Goal: Transaction & Acquisition: Download file/media

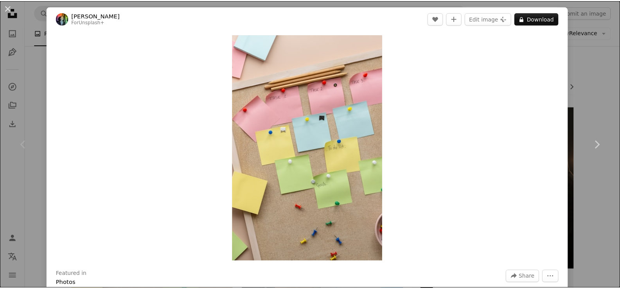
scroll to position [101, 0]
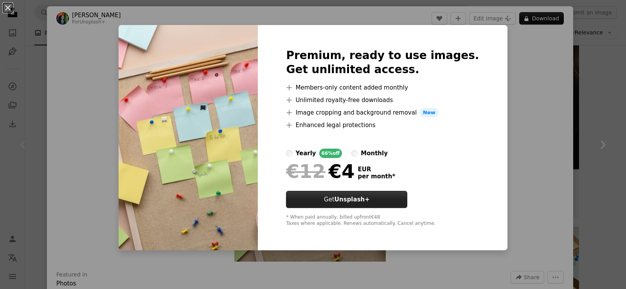
click at [347, 205] on button "Get Unsplash+" at bounding box center [346, 199] width 121 height 17
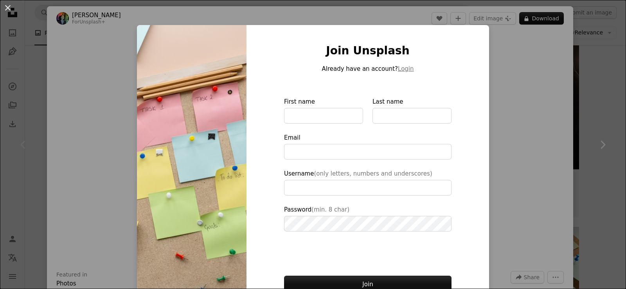
type input "**********"
click at [524, 64] on div "An X shape Join Unsplash Already have an account? Login First name Last name Em…" at bounding box center [313, 144] width 626 height 289
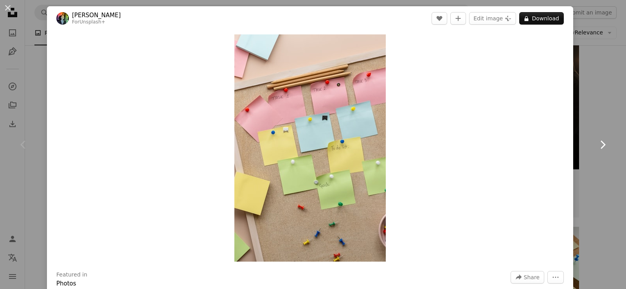
click at [598, 119] on link "Chevron right" at bounding box center [602, 144] width 47 height 75
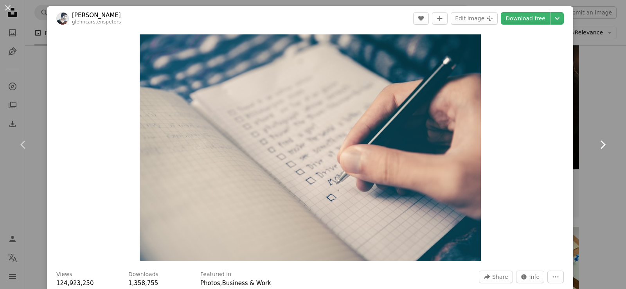
click at [598, 119] on link "Chevron right" at bounding box center [602, 144] width 47 height 75
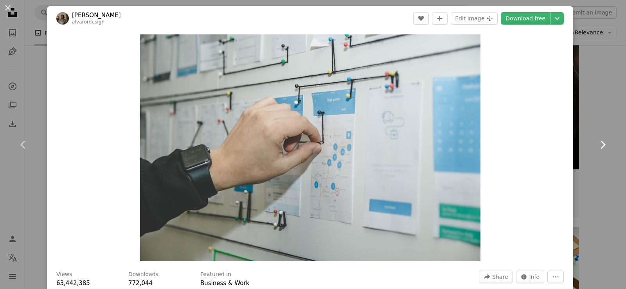
click at [598, 119] on link "Chevron right" at bounding box center [602, 144] width 47 height 75
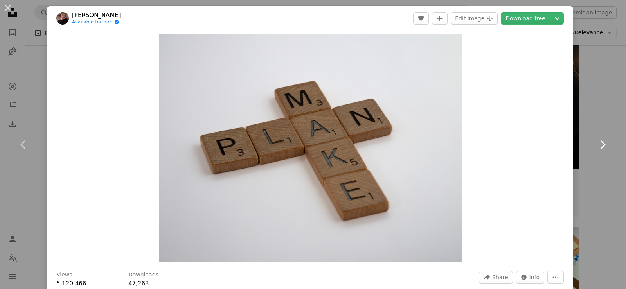
click at [598, 119] on link "Chevron right" at bounding box center [602, 144] width 47 height 75
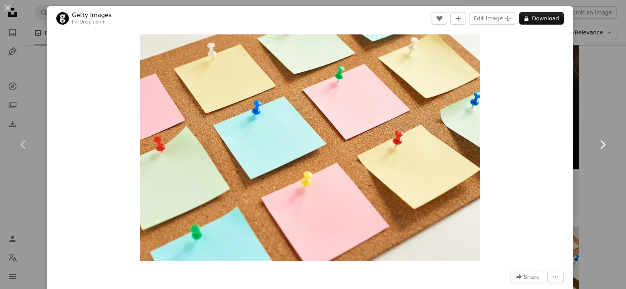
click at [598, 119] on link "Chevron right" at bounding box center [602, 144] width 47 height 75
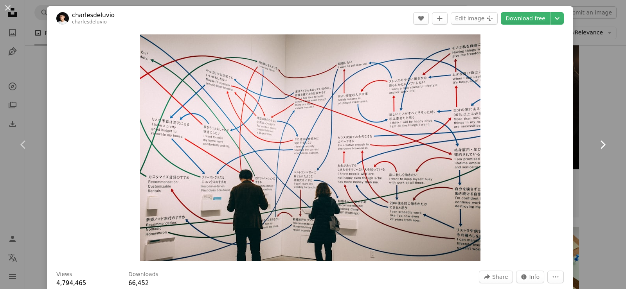
click at [598, 119] on link "Chevron right" at bounding box center [602, 144] width 47 height 75
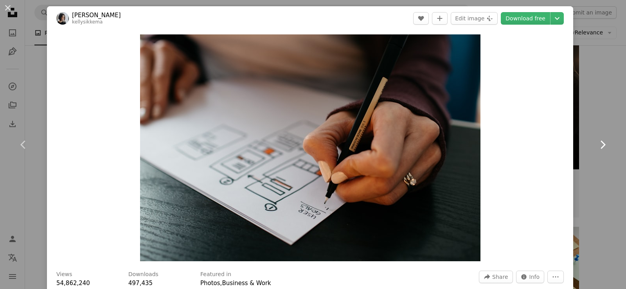
click at [598, 119] on link "Chevron right" at bounding box center [602, 144] width 47 height 75
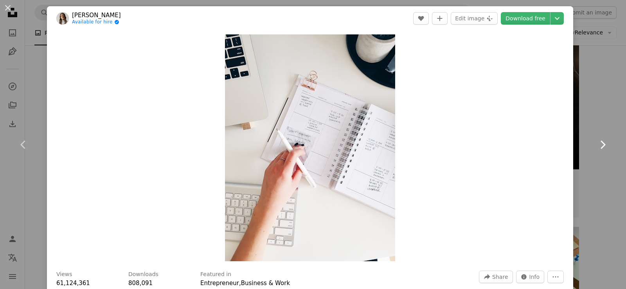
click at [598, 119] on link "Chevron right" at bounding box center [602, 144] width 47 height 75
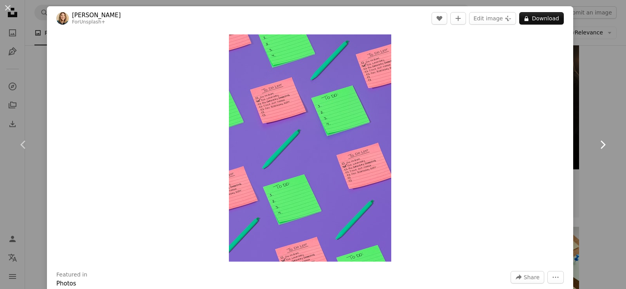
click at [598, 119] on link "Chevron right" at bounding box center [602, 144] width 47 height 75
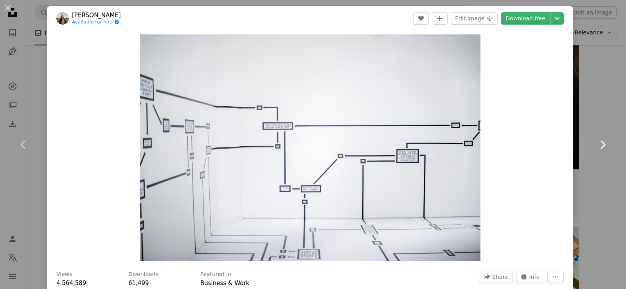
click at [598, 119] on link "Chevron right" at bounding box center [602, 144] width 47 height 75
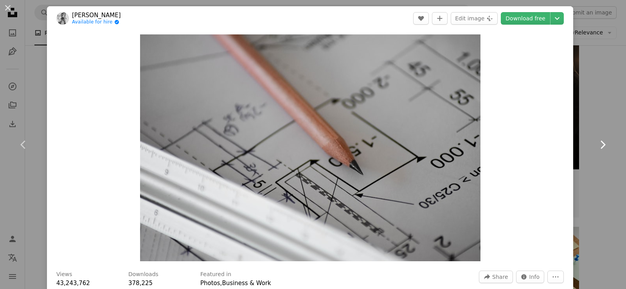
click at [598, 119] on link "Chevron right" at bounding box center [602, 144] width 47 height 75
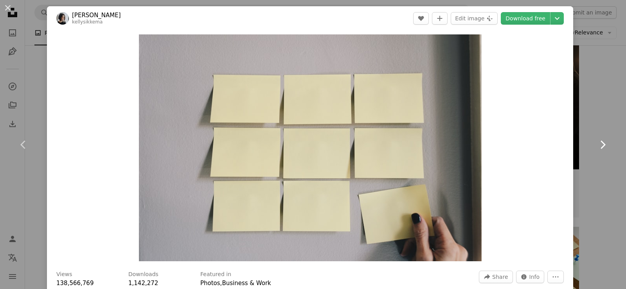
click at [598, 119] on link "Chevron right" at bounding box center [602, 144] width 47 height 75
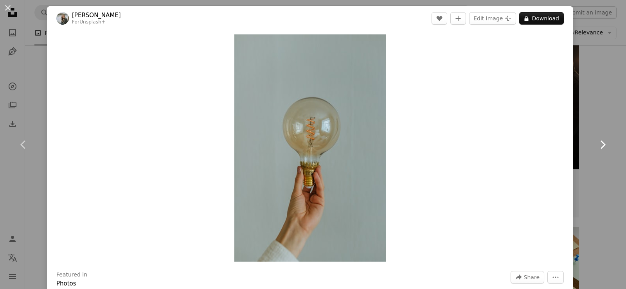
click at [598, 119] on link "Chevron right" at bounding box center [602, 144] width 47 height 75
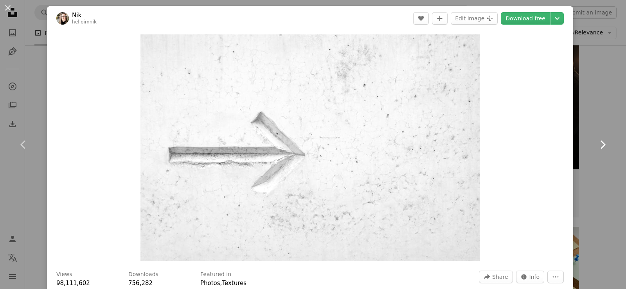
click at [598, 119] on link "Chevron right" at bounding box center [602, 144] width 47 height 75
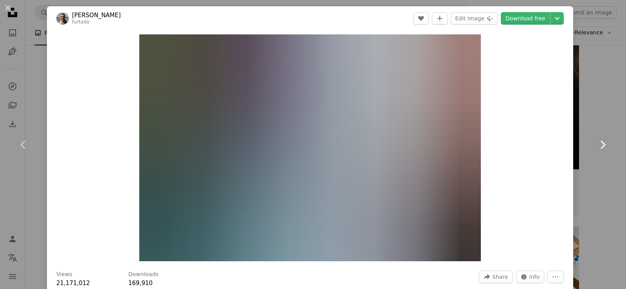
click at [598, 119] on link "Chevron right" at bounding box center [602, 144] width 47 height 75
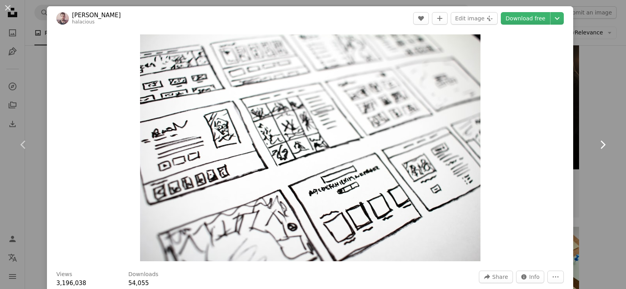
click at [598, 119] on link "Chevron right" at bounding box center [602, 144] width 47 height 75
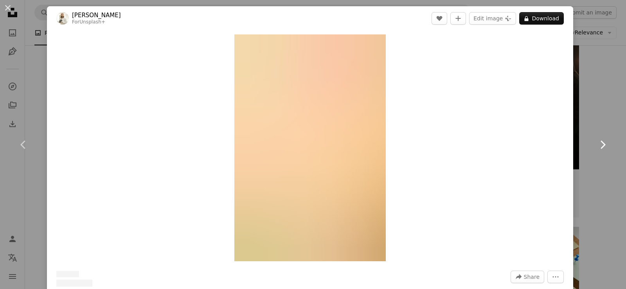
click at [598, 119] on link "Chevron right" at bounding box center [602, 144] width 47 height 75
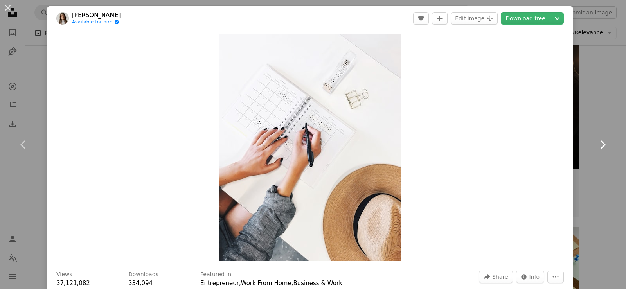
click at [601, 117] on link "Chevron right" at bounding box center [602, 144] width 47 height 75
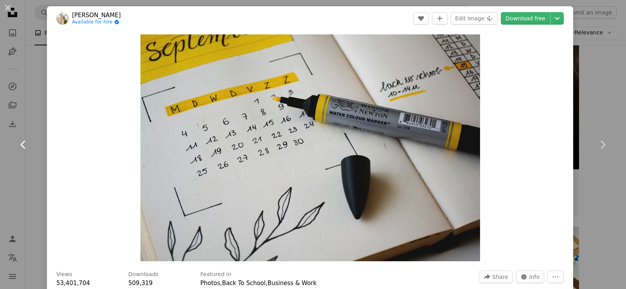
click at [20, 145] on icon "Chevron left" at bounding box center [23, 145] width 13 height 13
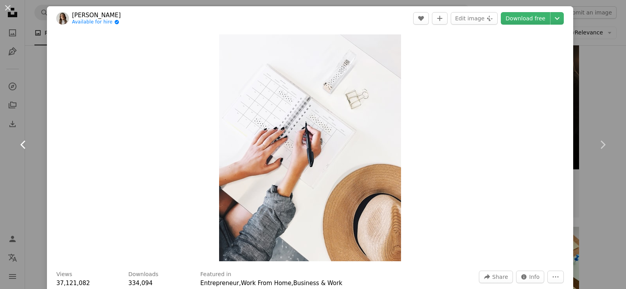
click at [20, 145] on icon "Chevron left" at bounding box center [23, 145] width 13 height 13
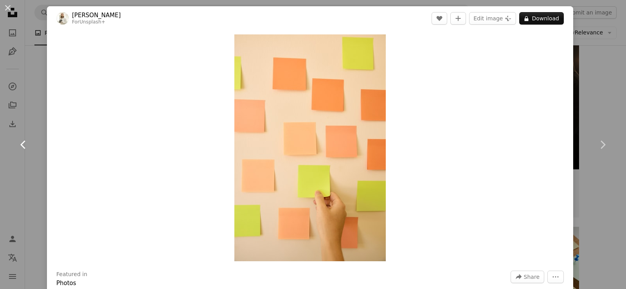
click at [20, 145] on icon "Chevron left" at bounding box center [23, 145] width 13 height 13
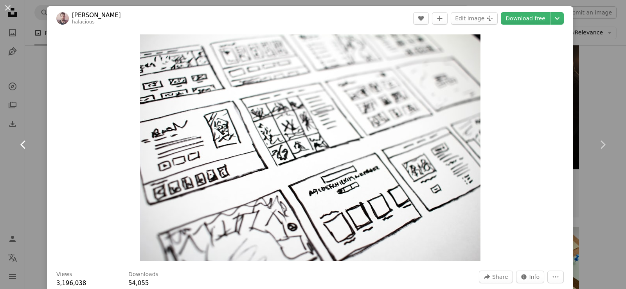
click at [20, 145] on icon "Chevron left" at bounding box center [23, 145] width 13 height 13
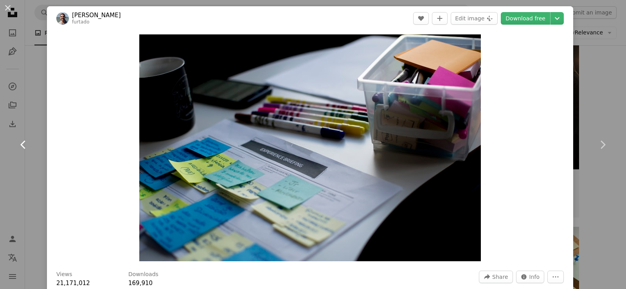
click at [20, 145] on icon "Chevron left" at bounding box center [23, 145] width 13 height 13
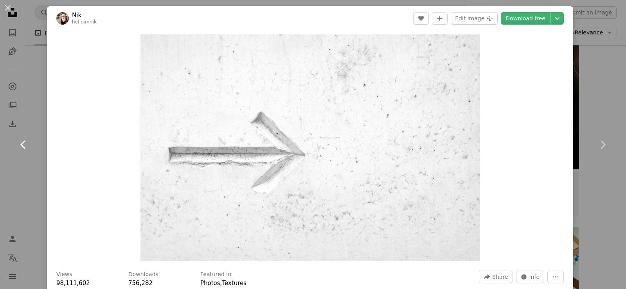
click at [20, 145] on icon "Chevron left" at bounding box center [23, 145] width 13 height 13
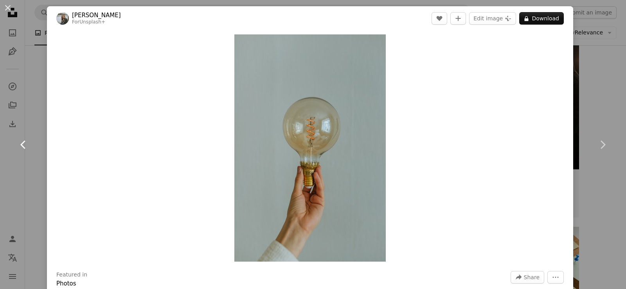
click at [20, 145] on icon "Chevron left" at bounding box center [23, 145] width 13 height 13
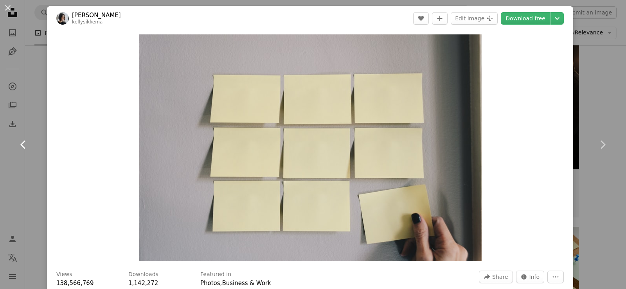
click at [20, 145] on icon "Chevron left" at bounding box center [23, 145] width 13 height 13
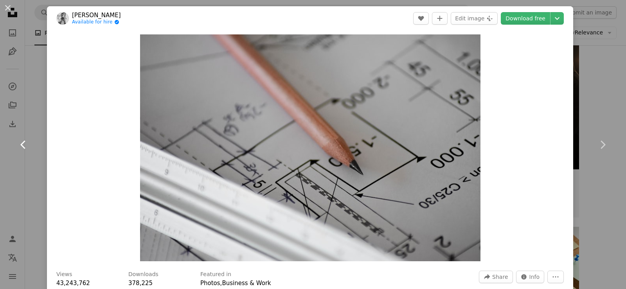
click at [20, 145] on icon "Chevron left" at bounding box center [23, 145] width 13 height 13
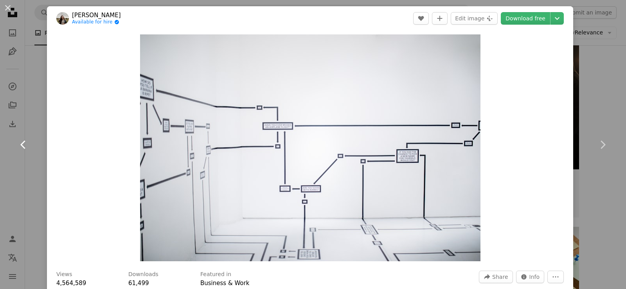
click at [20, 145] on icon "Chevron left" at bounding box center [23, 145] width 13 height 13
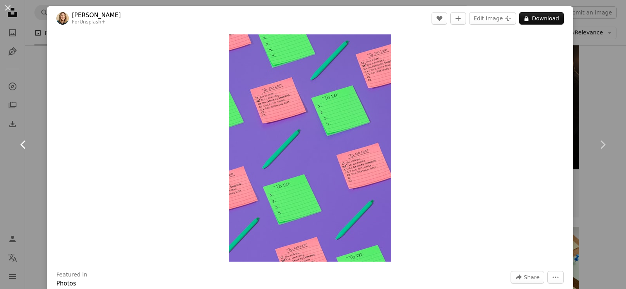
click at [20, 145] on icon "Chevron left" at bounding box center [23, 145] width 13 height 13
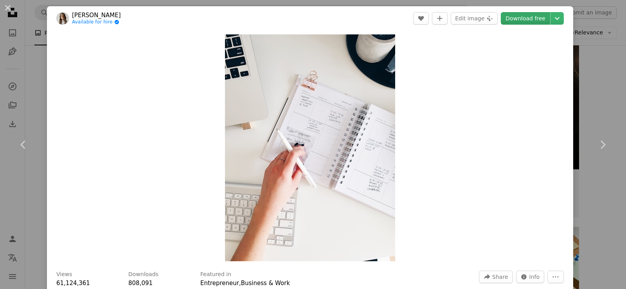
click at [520, 20] on link "Download free" at bounding box center [525, 18] width 49 height 13
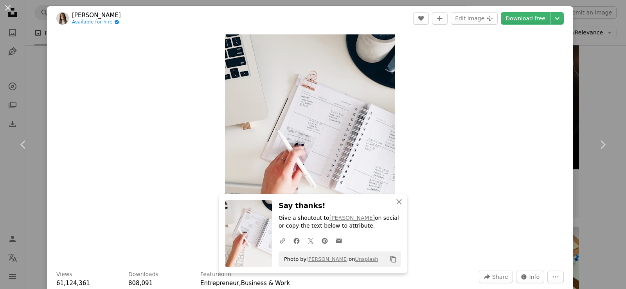
click at [499, 112] on div "Zoom in" at bounding box center [310, 148] width 526 height 235
click at [20, 142] on icon "Chevron left" at bounding box center [23, 145] width 13 height 13
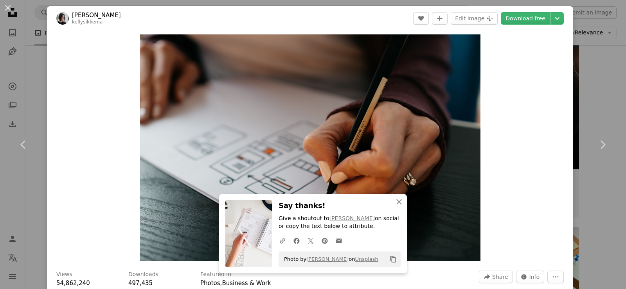
click at [69, 159] on div "Zoom in" at bounding box center [310, 148] width 526 height 235
click at [401, 205] on icon "An X shape" at bounding box center [398, 201] width 9 height 9
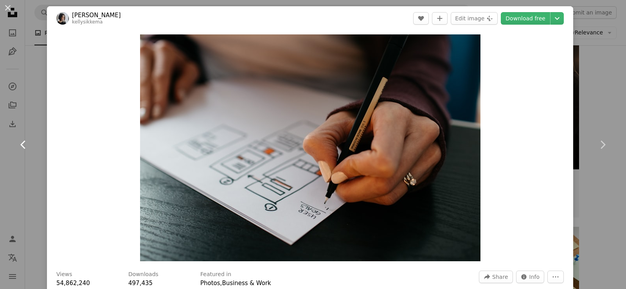
click at [24, 144] on icon "Chevron left" at bounding box center [23, 145] width 13 height 13
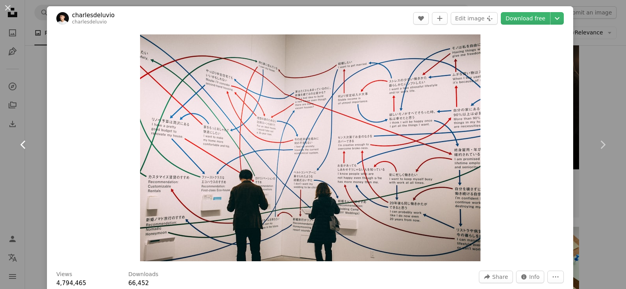
click at [24, 144] on icon "Chevron left" at bounding box center [23, 145] width 13 height 13
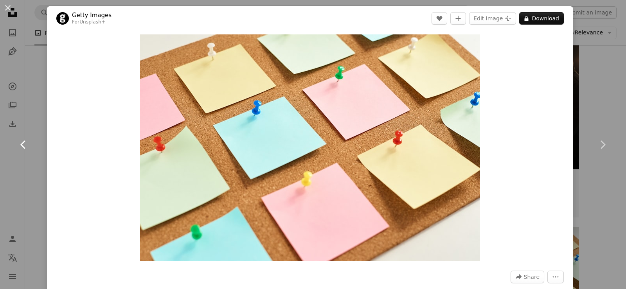
click at [24, 144] on icon "Chevron left" at bounding box center [23, 145] width 13 height 13
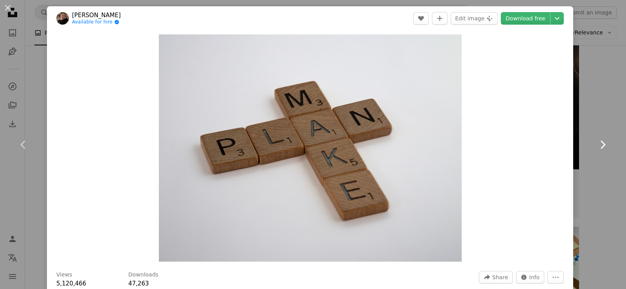
click at [604, 143] on icon "Chevron right" at bounding box center [602, 145] width 13 height 13
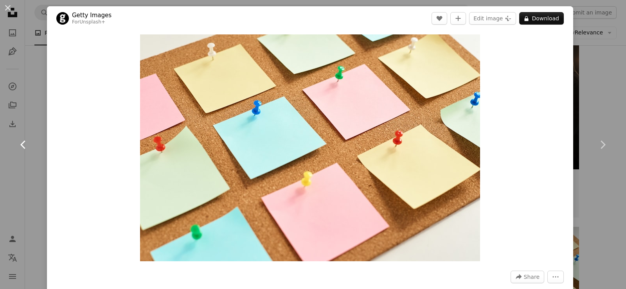
click at [20, 145] on icon "Chevron left" at bounding box center [23, 145] width 13 height 13
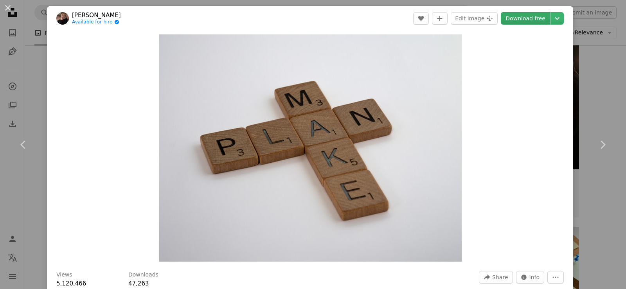
click at [531, 18] on link "Download free" at bounding box center [525, 18] width 49 height 13
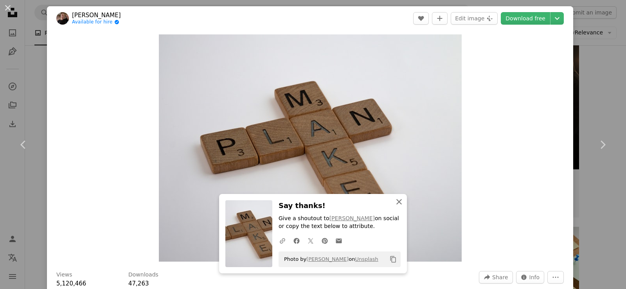
click at [399, 205] on icon "An X shape" at bounding box center [398, 201] width 9 height 9
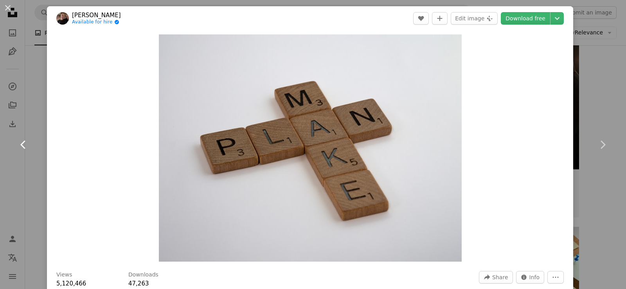
click at [22, 140] on icon "Chevron left" at bounding box center [23, 145] width 13 height 13
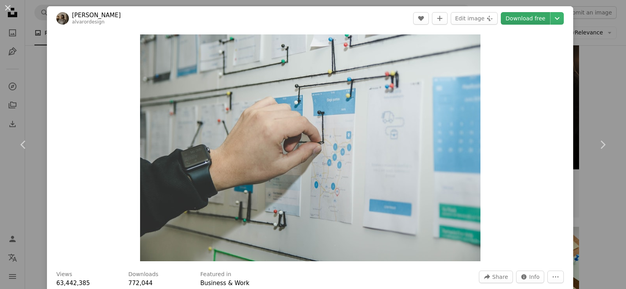
click at [531, 18] on link "Download free" at bounding box center [525, 18] width 49 height 13
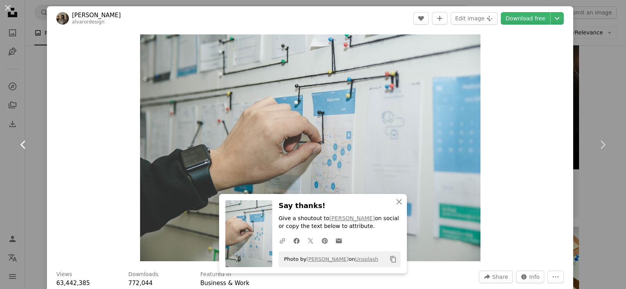
click at [21, 147] on icon "Chevron left" at bounding box center [23, 145] width 13 height 13
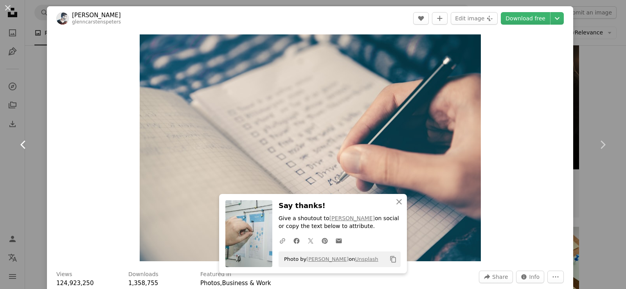
click at [21, 147] on icon "Chevron left" at bounding box center [23, 145] width 13 height 13
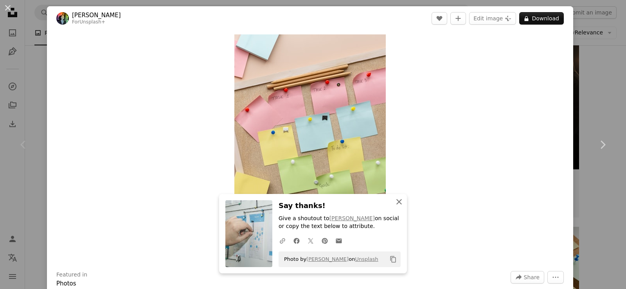
click at [403, 200] on icon "An X shape" at bounding box center [398, 201] width 9 height 9
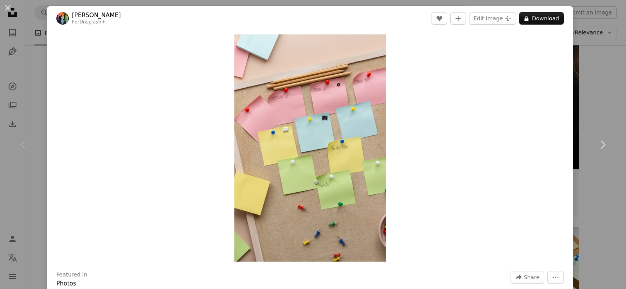
click at [597, 79] on div "An X shape Chevron left Chevron right [PERSON_NAME] For Unsplash+ A heart A plu…" at bounding box center [313, 144] width 626 height 289
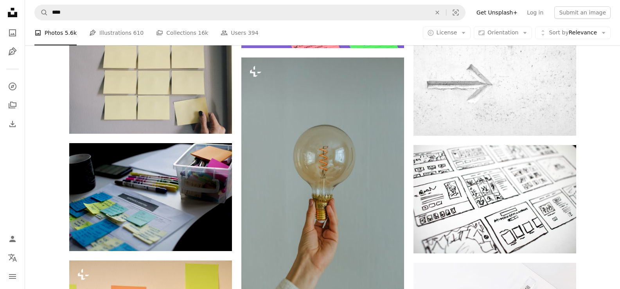
scroll to position [656, 0]
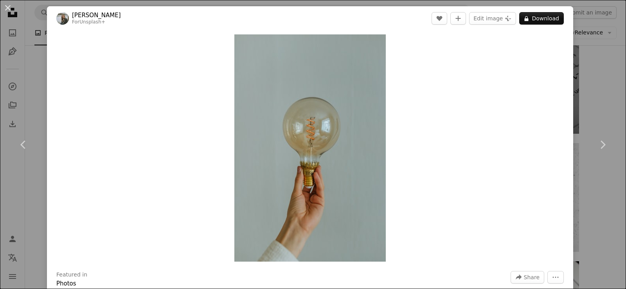
click at [599, 243] on div "An X shape Chevron left Chevron right [PERSON_NAME] For Unsplash+ A heart A plu…" at bounding box center [313, 144] width 626 height 289
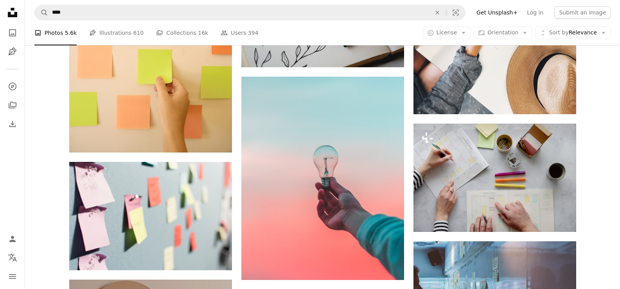
scroll to position [1129, 0]
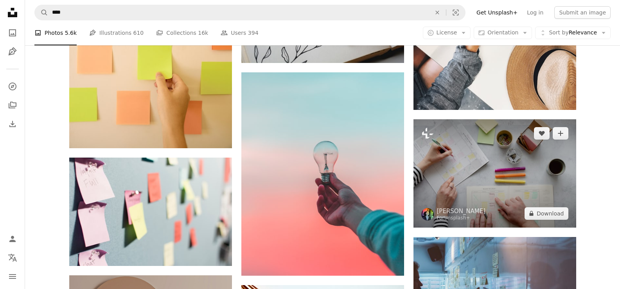
click at [497, 173] on img at bounding box center [495, 173] width 163 height 108
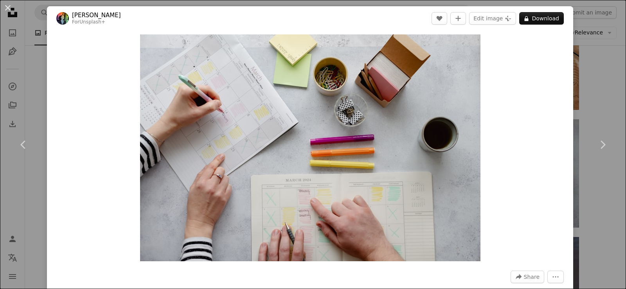
click at [608, 85] on div "An X shape Chevron left Chevron right [PERSON_NAME] For Unsplash+ A heart A plu…" at bounding box center [313, 144] width 626 height 289
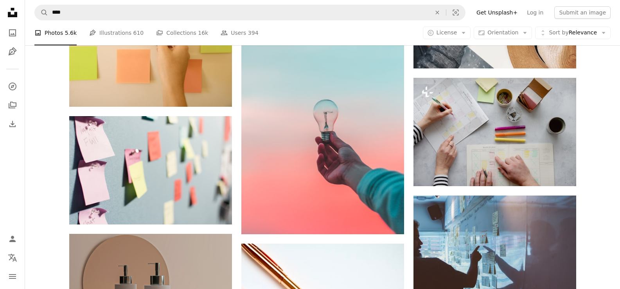
scroll to position [1195, 0]
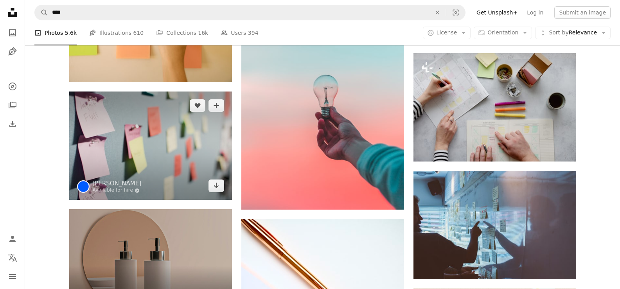
click at [152, 157] on img at bounding box center [150, 146] width 163 height 108
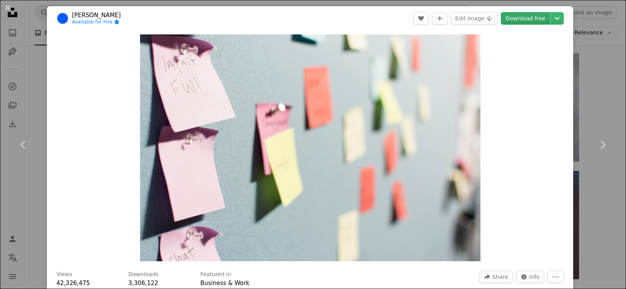
click at [526, 20] on link "Download free" at bounding box center [525, 18] width 49 height 13
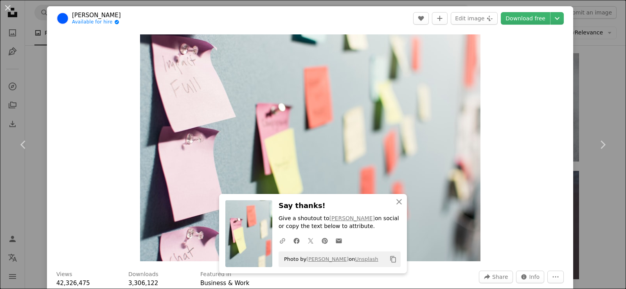
click at [598, 76] on div "An X shape Chevron left Chevron right [PERSON_NAME] Available for hire A checkm…" at bounding box center [313, 144] width 626 height 289
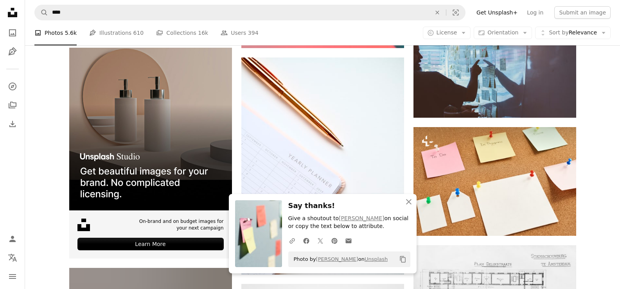
scroll to position [1373, 0]
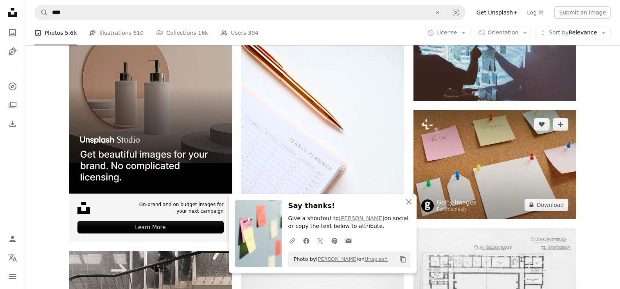
click at [528, 166] on img at bounding box center [495, 164] width 163 height 109
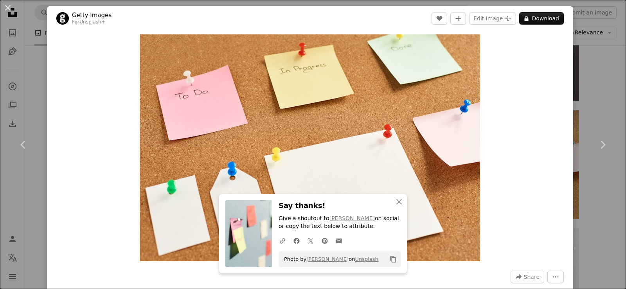
click at [598, 85] on div "An X shape Chevron left Chevron right Getty Images For Unsplash+ A heart A plus…" at bounding box center [313, 144] width 626 height 289
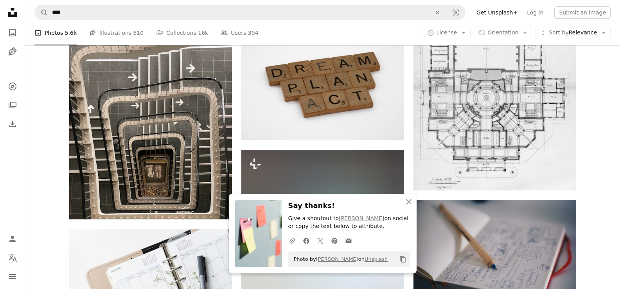
scroll to position [1626, 0]
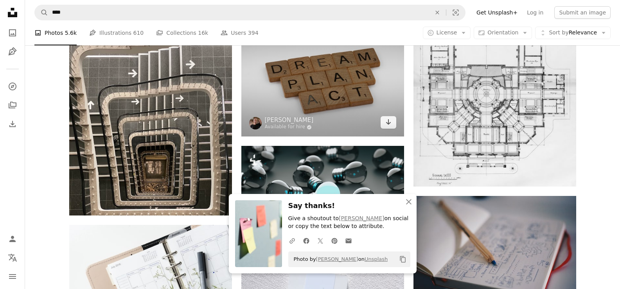
click at [337, 82] on img at bounding box center [322, 75] width 163 height 122
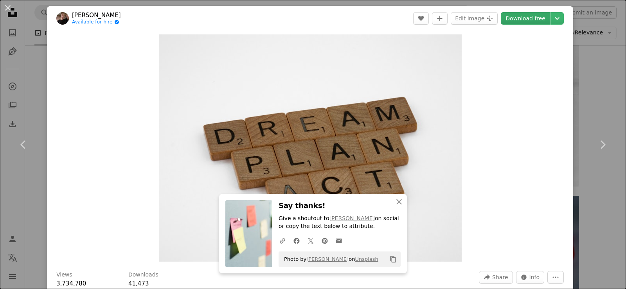
click at [521, 20] on link "Download free" at bounding box center [525, 18] width 49 height 13
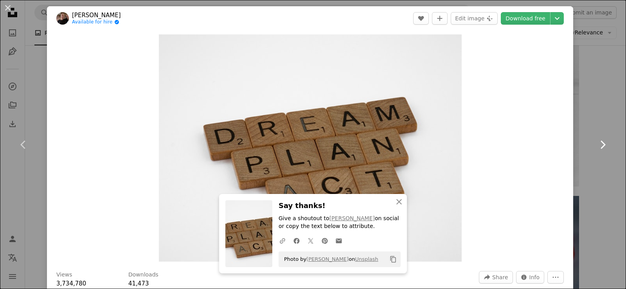
click at [599, 115] on link "Chevron right" at bounding box center [602, 144] width 47 height 75
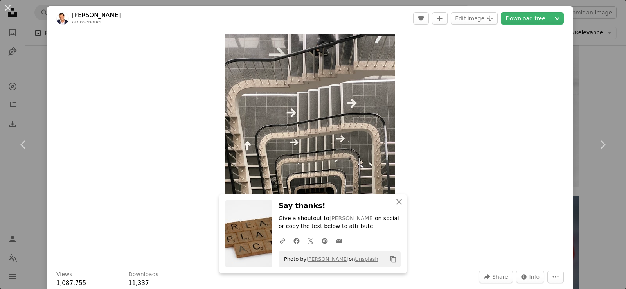
click at [594, 68] on div "An X shape Chevron left Chevron right [PERSON_NAME] arnosenoner A heart A plus …" at bounding box center [313, 144] width 626 height 289
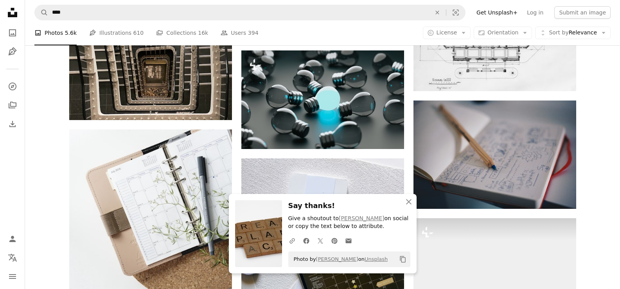
scroll to position [1734, 0]
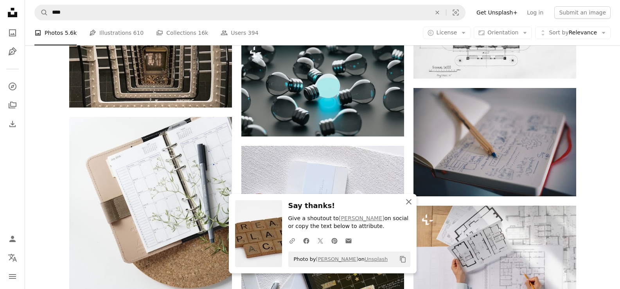
click at [410, 203] on icon "button" at bounding box center [408, 201] width 5 height 5
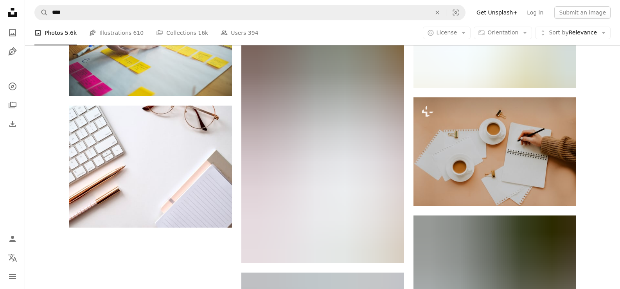
scroll to position [2082, 0]
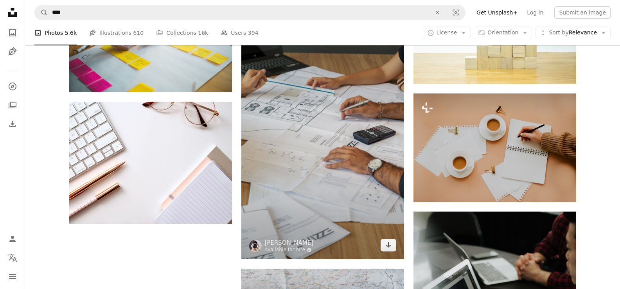
click at [341, 121] on img at bounding box center [322, 142] width 163 height 235
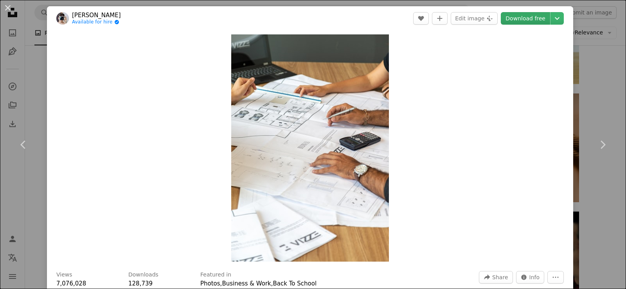
click at [518, 19] on link "Download free" at bounding box center [525, 18] width 49 height 13
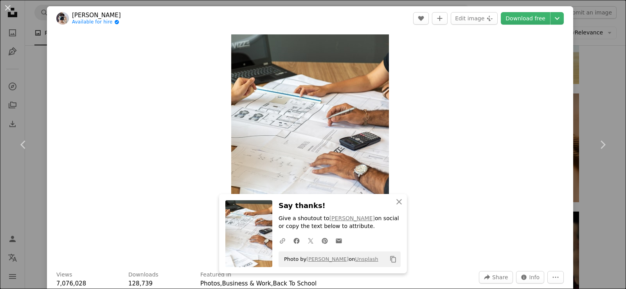
click at [605, 101] on div "An X shape Chevron left Chevron right [PERSON_NAME] Available for hire A checkm…" at bounding box center [313, 144] width 626 height 289
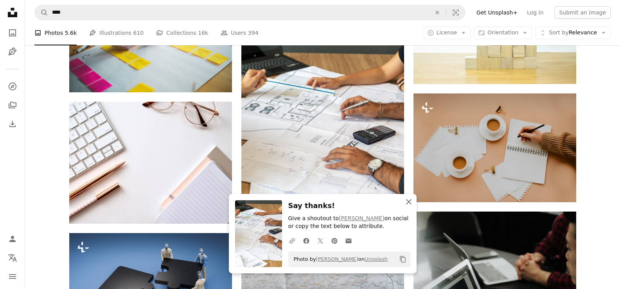
click at [405, 205] on icon "An X shape" at bounding box center [408, 201] width 9 height 9
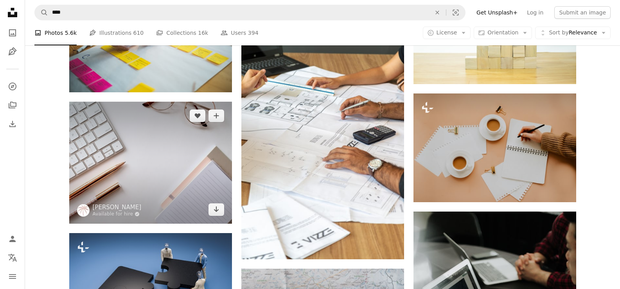
click at [183, 140] on img at bounding box center [150, 163] width 163 height 122
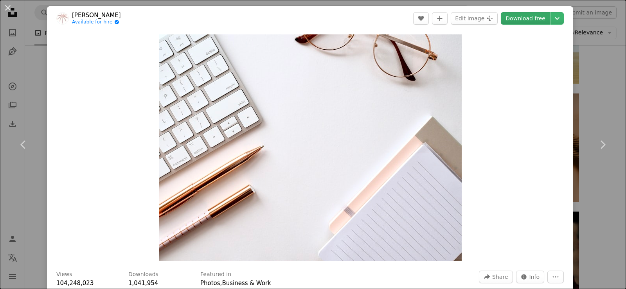
click at [521, 19] on link "Download free" at bounding box center [525, 18] width 49 height 13
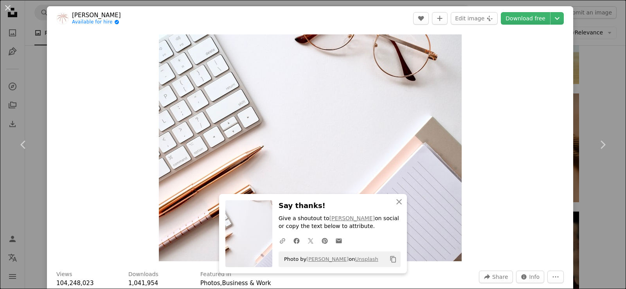
click at [604, 87] on div "An X shape Chevron left Chevron right [PERSON_NAME] Available for hire A checkm…" at bounding box center [313, 144] width 626 height 289
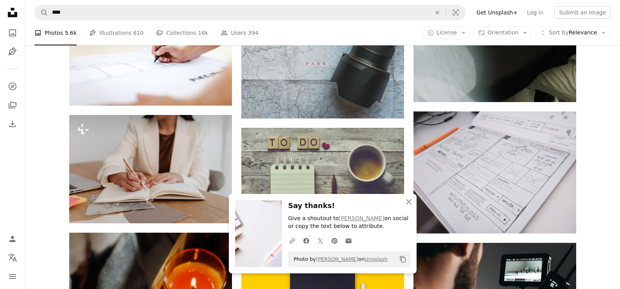
scroll to position [2430, 0]
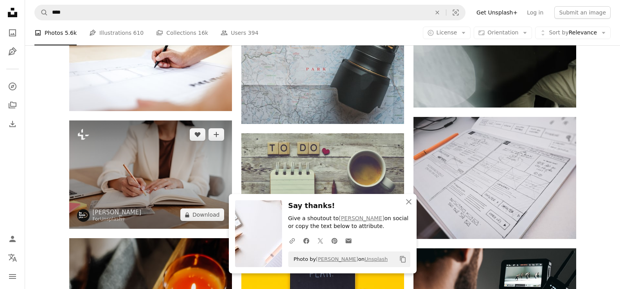
click at [178, 146] on img at bounding box center [150, 175] width 163 height 108
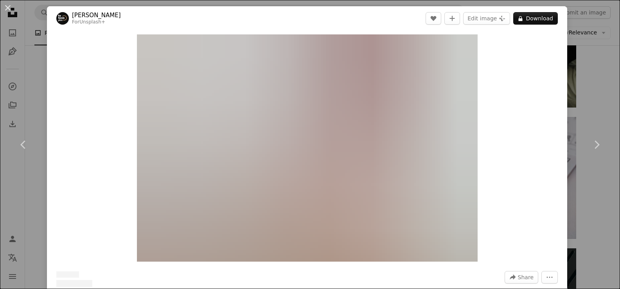
click at [178, 146] on img "Zoom in on this image" at bounding box center [307, 147] width 341 height 227
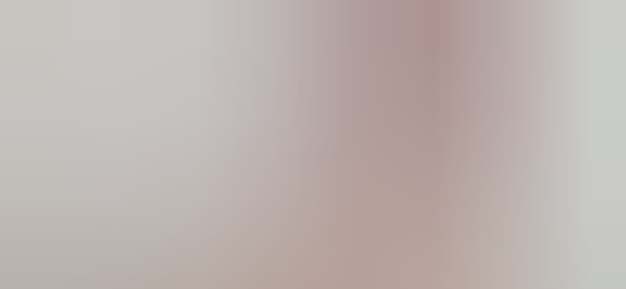
click at [191, 146] on img "Zoom out on this image" at bounding box center [313, 209] width 627 height 418
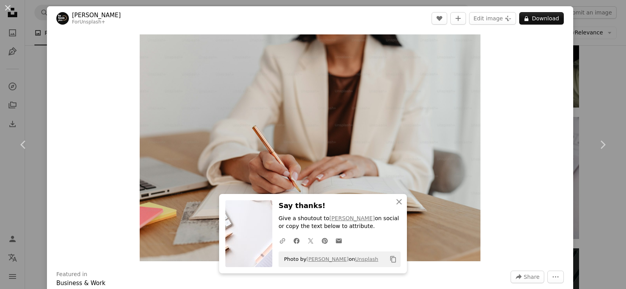
click at [608, 191] on div "An X shape Chevron left Chevron right [PERSON_NAME] For Unsplash+ A heart A plu…" at bounding box center [313, 144] width 626 height 289
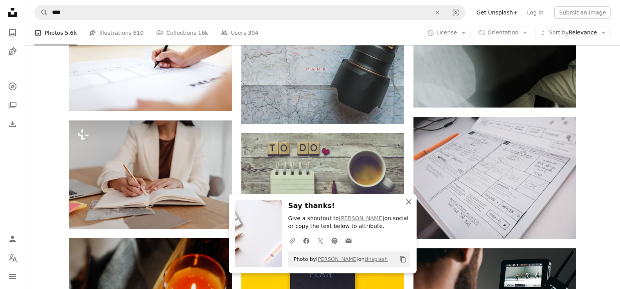
click at [410, 199] on icon "An X shape" at bounding box center [408, 201] width 9 height 9
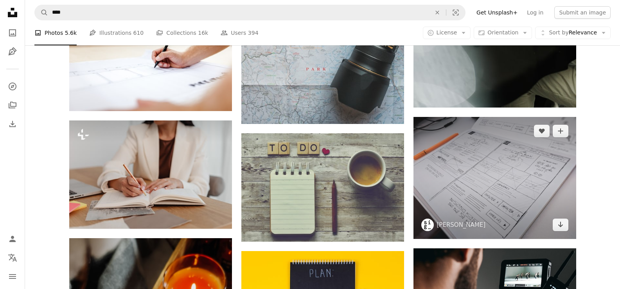
click at [549, 165] on img at bounding box center [495, 178] width 163 height 122
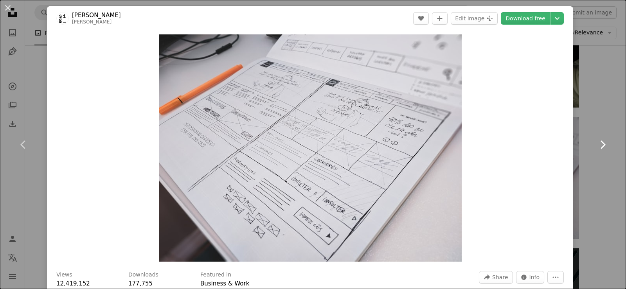
click at [601, 121] on link "Chevron right" at bounding box center [602, 144] width 47 height 75
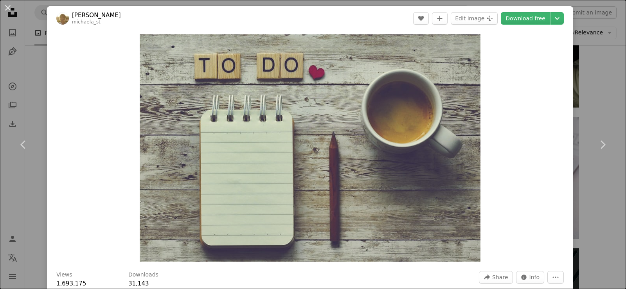
click at [600, 102] on div "An X shape Chevron left Chevron right Michaela St michaela_st A heart A plus si…" at bounding box center [313, 144] width 626 height 289
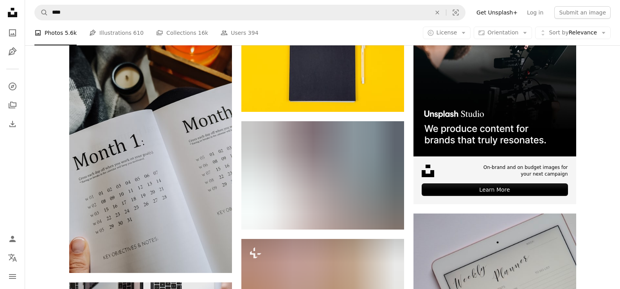
scroll to position [2702, 0]
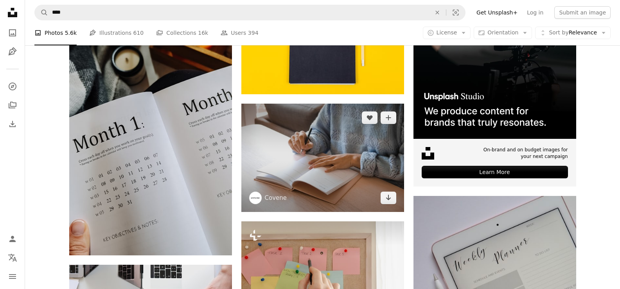
click at [359, 152] on img at bounding box center [322, 158] width 163 height 108
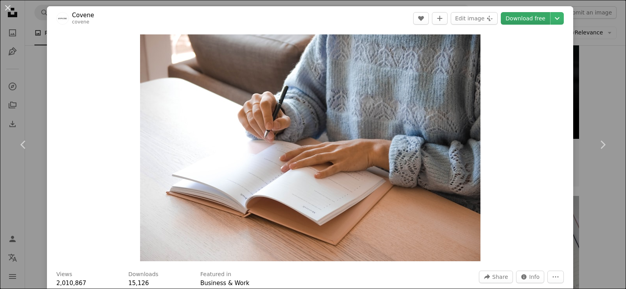
click at [522, 20] on link "Download free" at bounding box center [525, 18] width 49 height 13
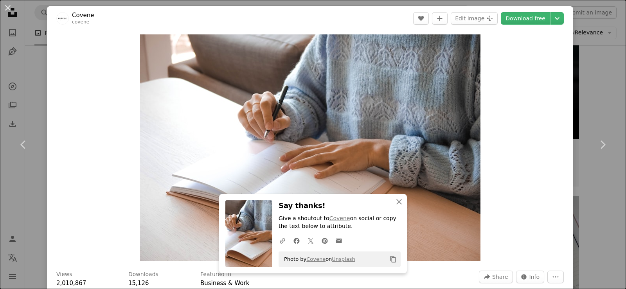
click at [607, 88] on div "An X shape Chevron left Chevron right Covene covene A heart A plus sign Edit im…" at bounding box center [313, 144] width 626 height 289
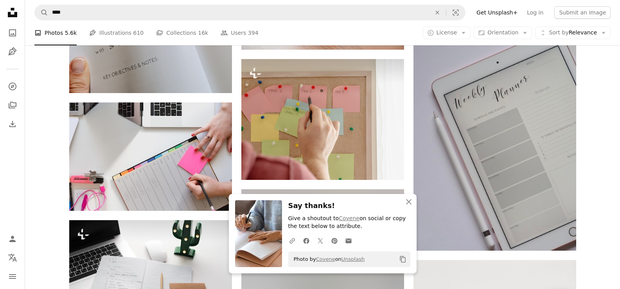
scroll to position [2871, 0]
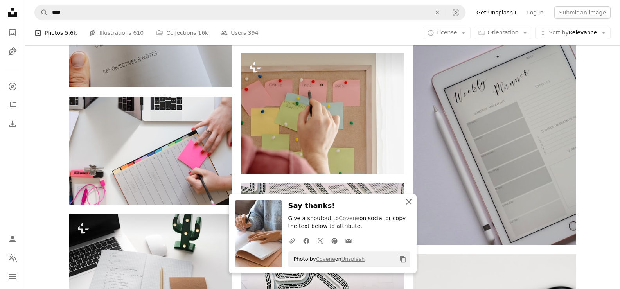
click at [407, 203] on icon "An X shape" at bounding box center [408, 201] width 9 height 9
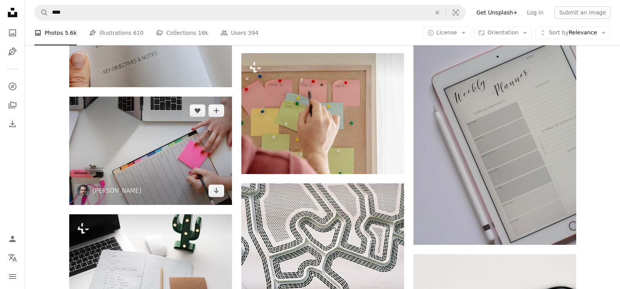
click at [162, 148] on img at bounding box center [150, 151] width 163 height 108
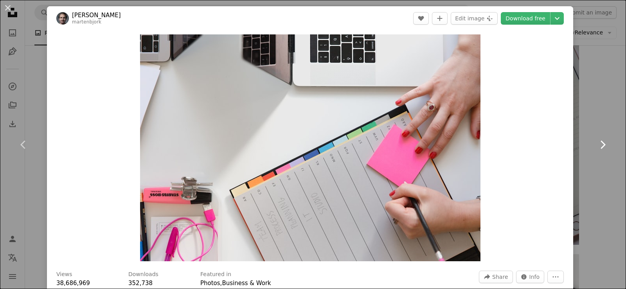
click at [600, 108] on link "Chevron right" at bounding box center [602, 144] width 47 height 75
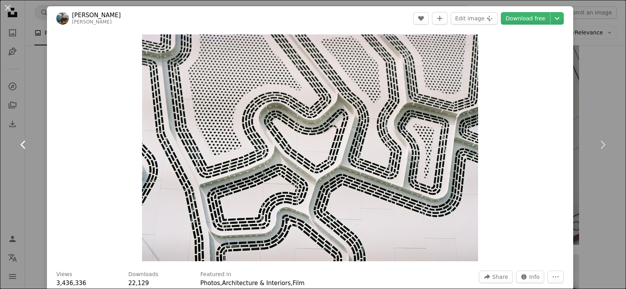
click at [19, 146] on icon "Chevron left" at bounding box center [23, 145] width 13 height 13
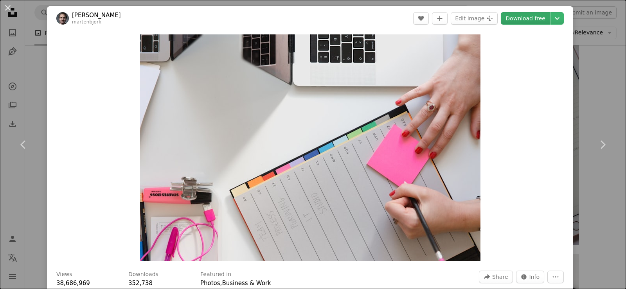
click at [516, 15] on link "Download free" at bounding box center [525, 18] width 49 height 13
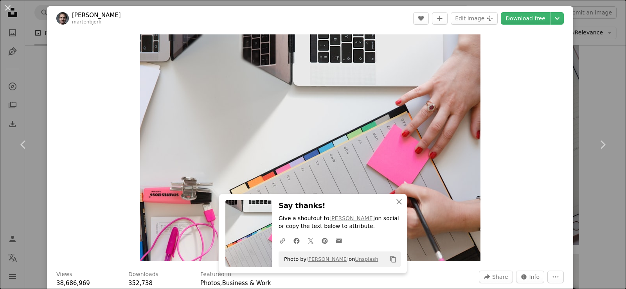
click at [594, 103] on div "An X shape Chevron left Chevron right [PERSON_NAME] martenbjork A heart A plus …" at bounding box center [313, 144] width 626 height 289
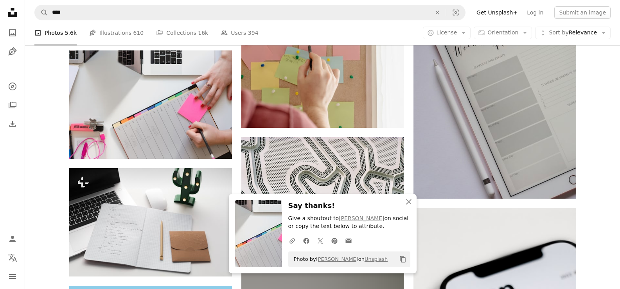
scroll to position [2934, 0]
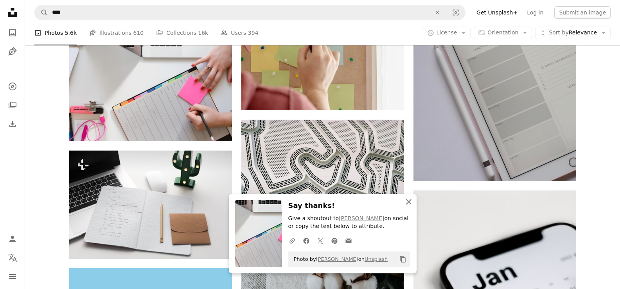
click at [412, 202] on icon "An X shape" at bounding box center [408, 201] width 9 height 9
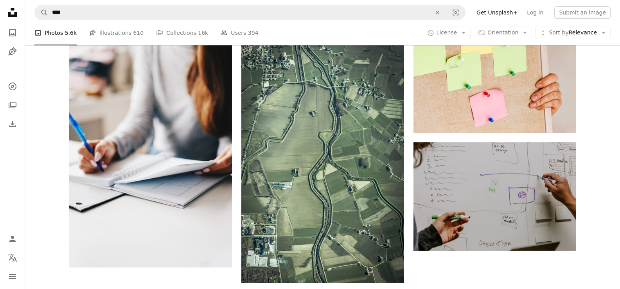
scroll to position [3357, 0]
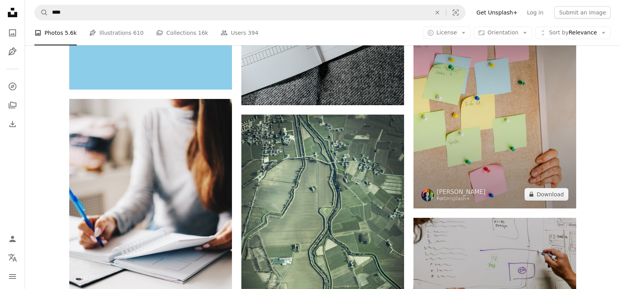
click at [523, 127] on img at bounding box center [495, 114] width 163 height 187
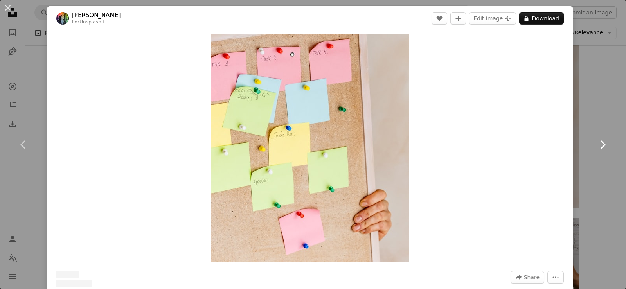
click at [601, 118] on link "Chevron right" at bounding box center [602, 144] width 47 height 75
click at [596, 112] on link "Chevron right" at bounding box center [602, 144] width 47 height 75
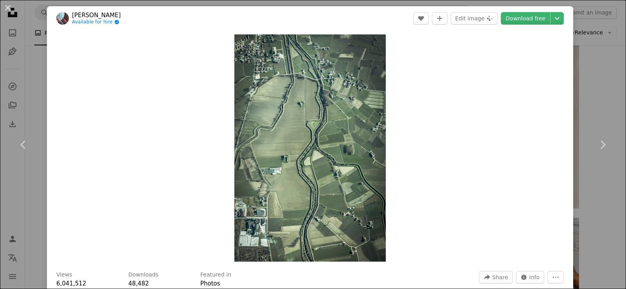
click at [36, 69] on div "An X shape Chevron left Chevron right [PERSON_NAME] Available for hire A checkm…" at bounding box center [313, 144] width 626 height 289
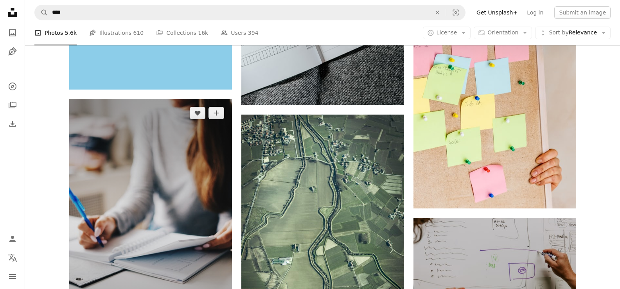
click at [170, 176] on img at bounding box center [150, 221] width 163 height 244
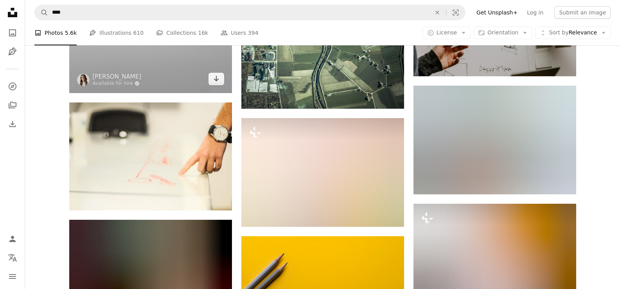
scroll to position [3644, 0]
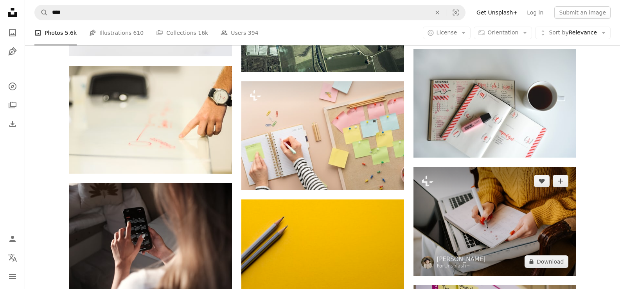
click at [504, 226] on img at bounding box center [495, 221] width 163 height 109
click at [504, 214] on img at bounding box center [495, 221] width 163 height 109
click at [471, 224] on img at bounding box center [495, 221] width 163 height 109
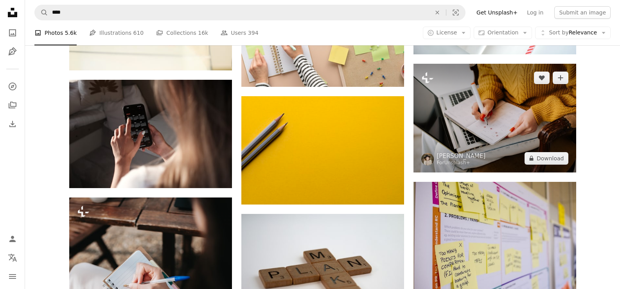
scroll to position [3755, 0]
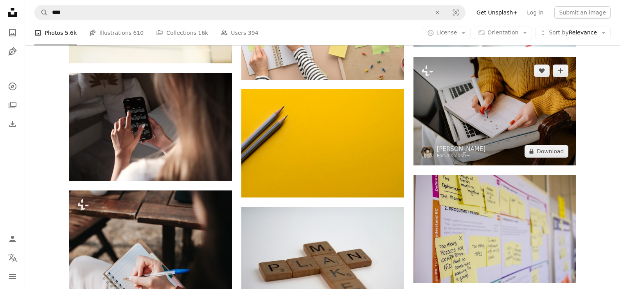
click at [474, 133] on img at bounding box center [495, 111] width 163 height 109
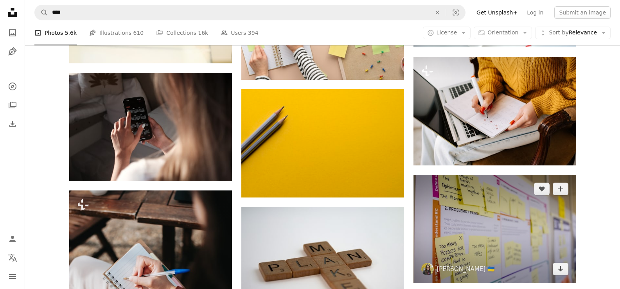
click at [463, 233] on img at bounding box center [495, 229] width 163 height 108
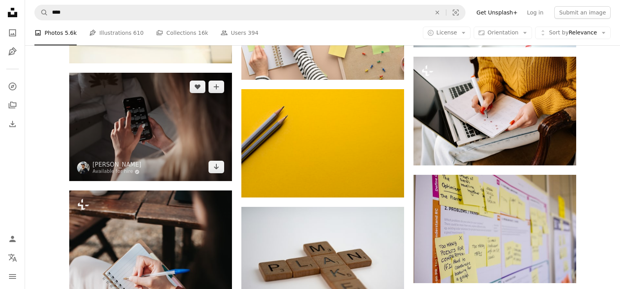
click at [136, 112] on img at bounding box center [150, 127] width 163 height 108
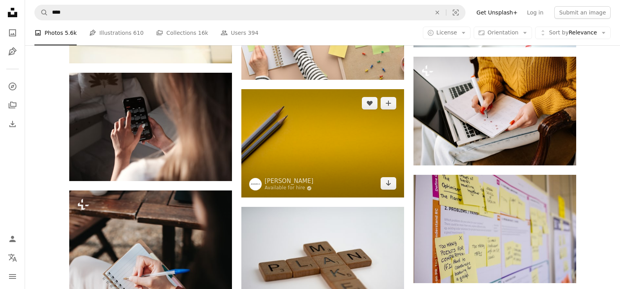
click at [328, 169] on img at bounding box center [322, 143] width 163 height 109
